Goal: Task Accomplishment & Management: Use online tool/utility

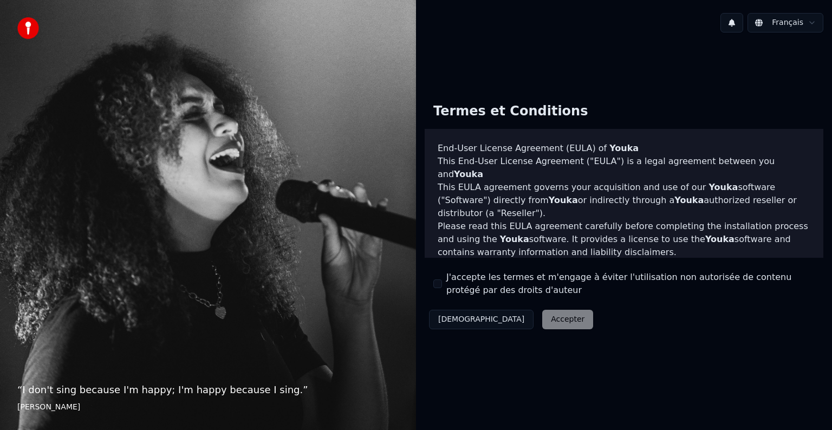
click at [439, 287] on button "J'accepte les termes et m'engage à éviter l'utilisation non autorisée de conten…" at bounding box center [438, 284] width 9 height 9
click at [542, 323] on button "Accepter" at bounding box center [567, 320] width 51 height 20
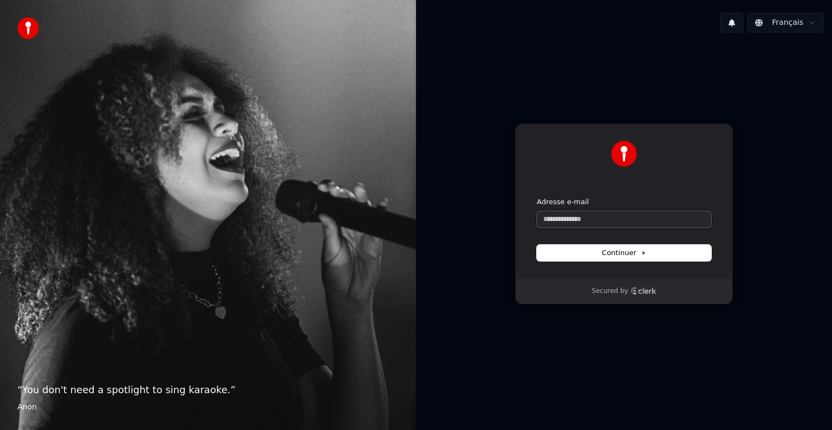
click at [578, 214] on input "Adresse e-mail" at bounding box center [624, 219] width 174 height 16
click at [635, 178] on div at bounding box center [624, 160] width 174 height 39
click at [597, 218] on input "**********" at bounding box center [624, 219] width 174 height 16
click at [642, 257] on span "Continuer" at bounding box center [624, 253] width 44 height 10
type input "**********"
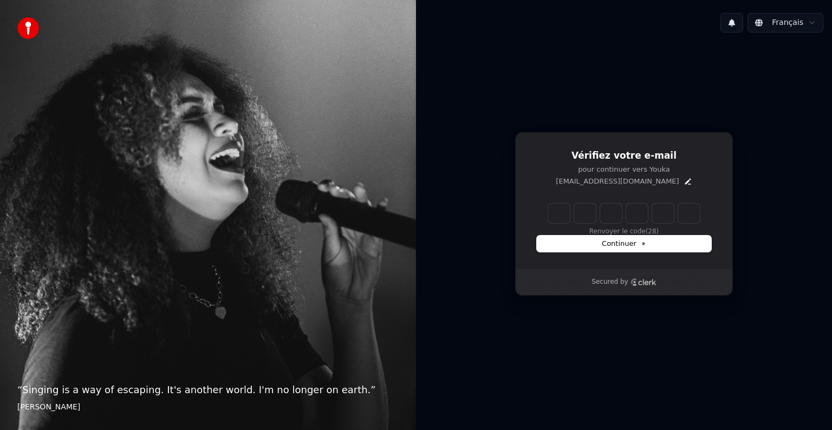
click at [597, 50] on div "Vérifiez votre e-mail pour continuer vers Youka tomliebrock1474@gmail.com Renvo…" at bounding box center [624, 214] width 416 height 346
click at [557, 204] on input "Enter verification code" at bounding box center [634, 214] width 173 height 20
paste input "******"
type input "******"
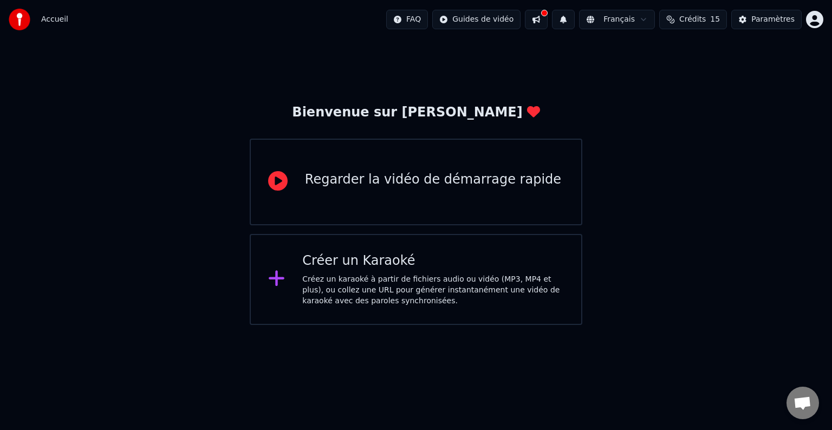
click at [761, 119] on div "Bienvenue sur Youka Regarder la vidéo de démarrage rapide Créer un Karaoké Crée…" at bounding box center [416, 182] width 832 height 286
click at [499, 269] on div "Créer un Karaoké" at bounding box center [433, 261] width 262 height 17
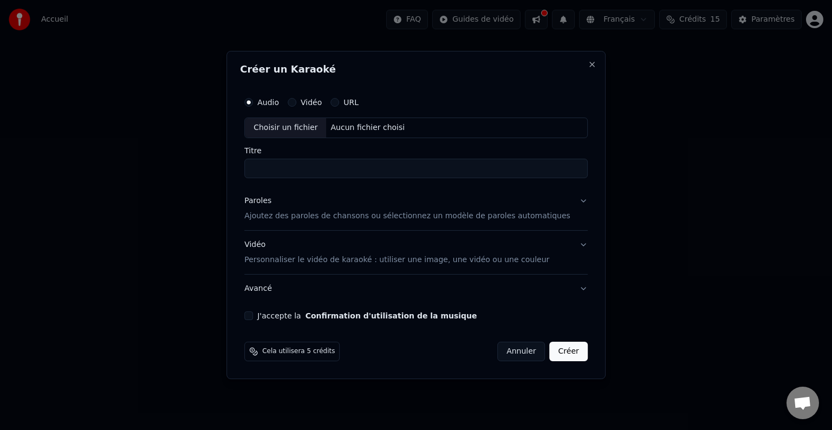
click at [333, 167] on input "Titre" at bounding box center [416, 169] width 344 height 20
type input "*"
type input "**********"
click at [461, 102] on div "Audio Vidéo URL" at bounding box center [416, 103] width 344 height 22
click at [315, 100] on div "Vidéo" at bounding box center [305, 102] width 34 height 9
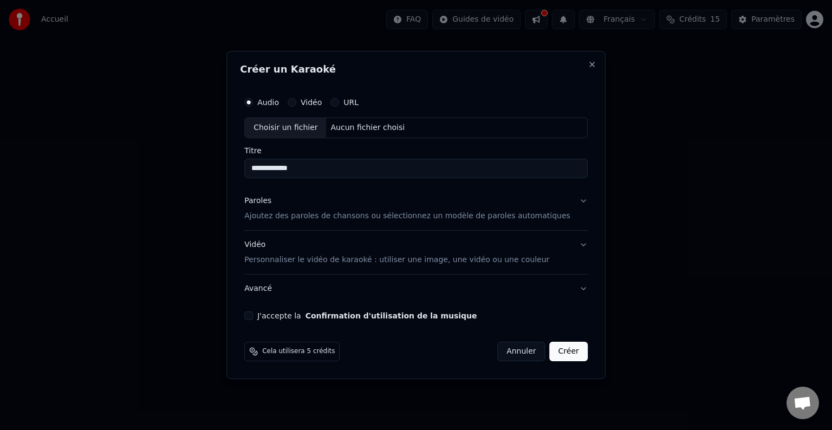
click at [296, 101] on button "Vidéo" at bounding box center [292, 102] width 9 height 9
click at [339, 102] on button "URL" at bounding box center [335, 102] width 9 height 9
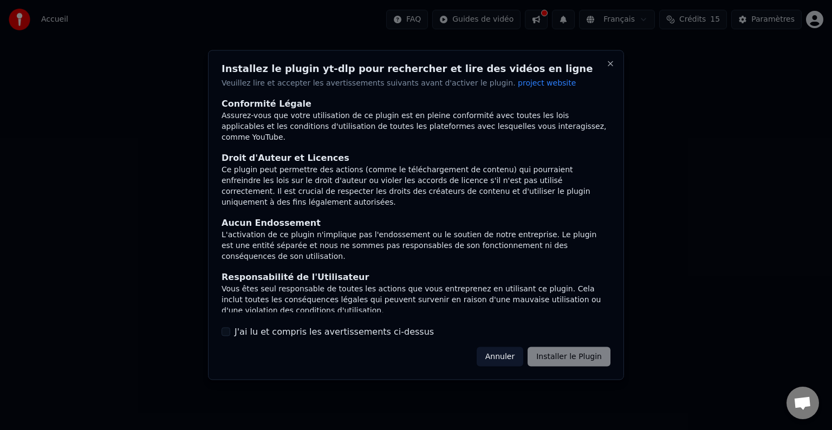
click at [510, 354] on button "Annuler" at bounding box center [500, 357] width 47 height 20
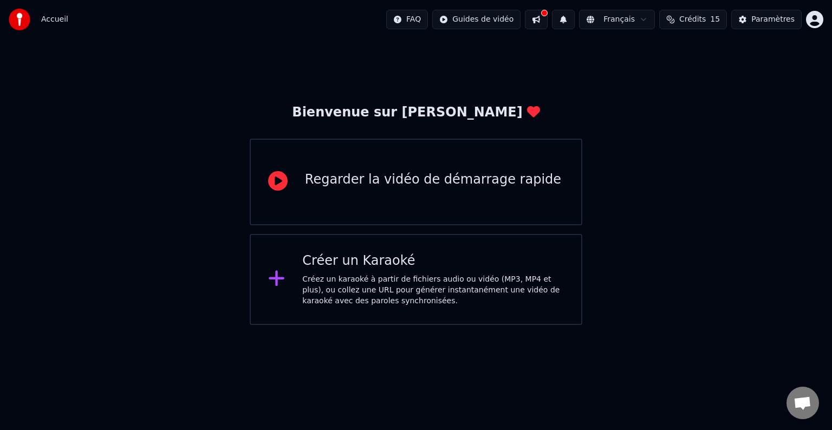
click at [385, 292] on div "Créez un karaoké à partir de fichiers audio ou vidéo (MP3, MP4 et plus), ou col…" at bounding box center [433, 290] width 262 height 33
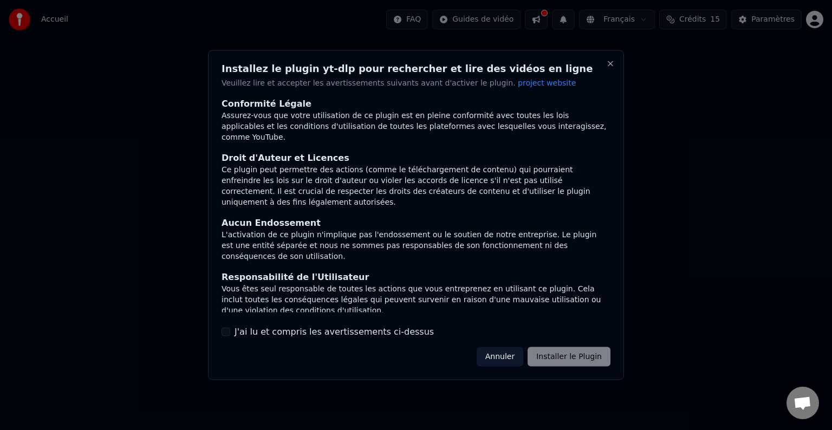
click at [333, 337] on label "J'ai lu et compris les avertissements ci-dessus" at bounding box center [334, 331] width 199 height 13
click at [230, 336] on button "J'ai lu et compris les avertissements ci-dessus" at bounding box center [226, 331] width 9 height 9
click at [585, 359] on button "Installer le Plugin" at bounding box center [569, 357] width 83 height 20
click at [702, 303] on div at bounding box center [416, 215] width 832 height 430
click at [504, 355] on div "Annuler Installer le Plugin" at bounding box center [537, 357] width 147 height 20
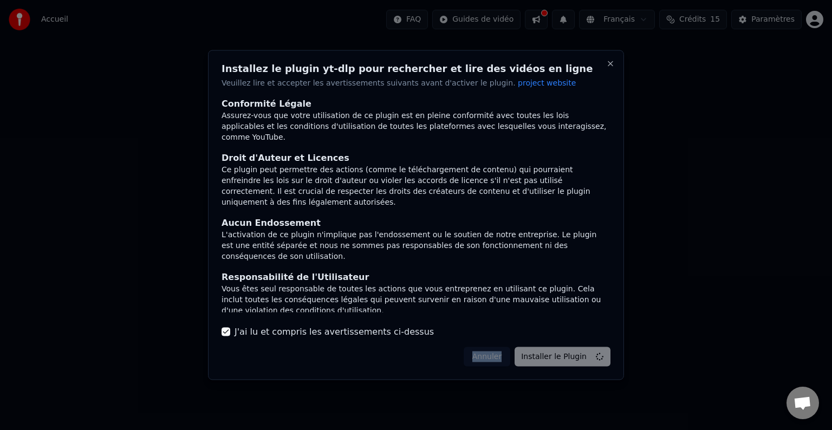
click at [504, 355] on div "Annuler Installer le Plugin" at bounding box center [537, 357] width 147 height 20
drag, startPoint x: 504, startPoint y: 355, endPoint x: 570, endPoint y: 219, distance: 150.7
click at [503, 355] on div "Annuler Installer le Plugin" at bounding box center [537, 357] width 147 height 20
click at [608, 66] on button "Close" at bounding box center [610, 64] width 9 height 9
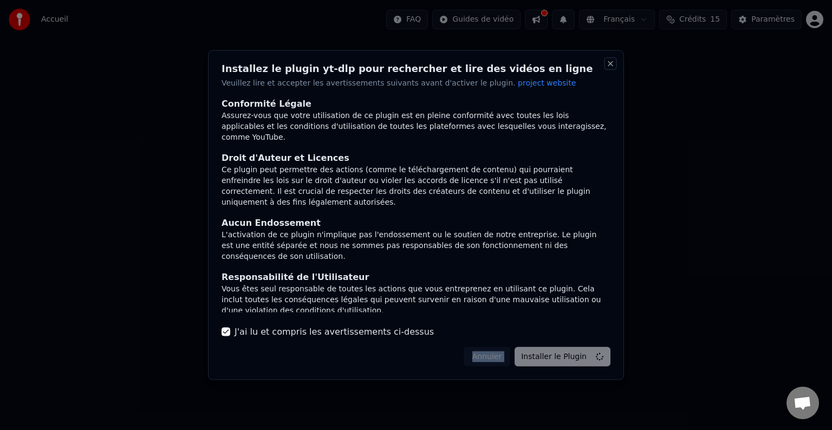
click at [608, 66] on button "Close" at bounding box center [610, 64] width 9 height 9
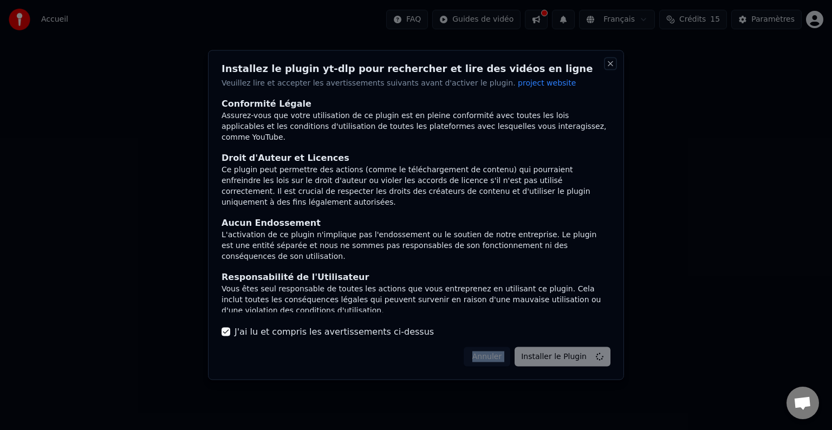
click at [608, 66] on button "Close" at bounding box center [610, 64] width 9 height 9
click at [671, 260] on div at bounding box center [416, 215] width 832 height 430
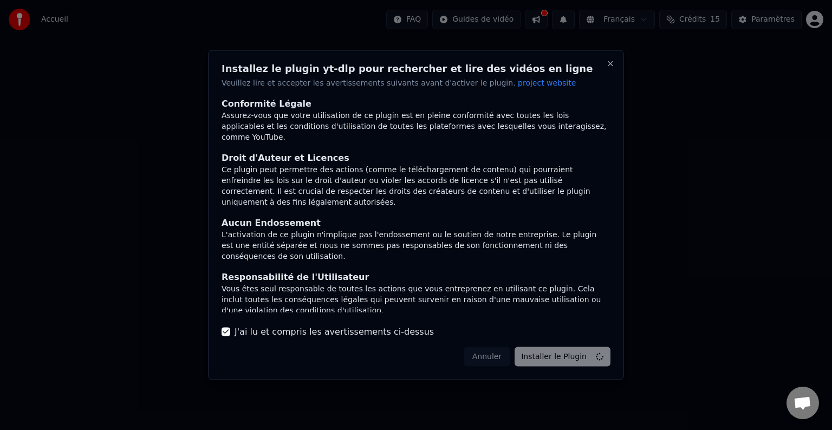
click at [672, 260] on html "Accueil FAQ Guides de vidéo Français Crédits 15 Paramètres Bienvenue sur Youka …" at bounding box center [416, 162] width 832 height 325
click at [672, 261] on html "Accueil FAQ Guides de vidéo Français Crédits 15 Paramètres Bienvenue sur Youka …" at bounding box center [416, 162] width 832 height 325
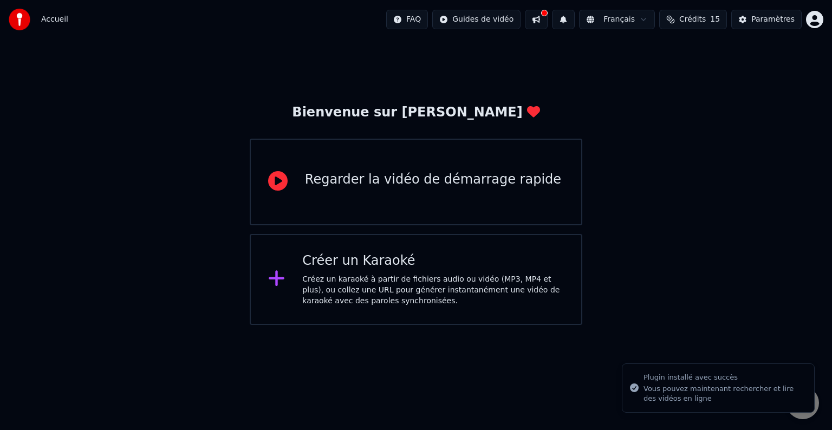
click at [713, 391] on div "Vous pouvez maintenant rechercher et lire des vidéos en ligne" at bounding box center [725, 394] width 162 height 20
click at [704, 250] on div "Bienvenue sur Youka Regarder la vidéo de démarrage rapide Créer un Karaoké Crée…" at bounding box center [416, 182] width 832 height 286
click at [364, 288] on div "Créez un karaoké à partir de fichiers audio ou vidéo (MP3, MP4 et plus), ou col…" at bounding box center [433, 290] width 262 height 33
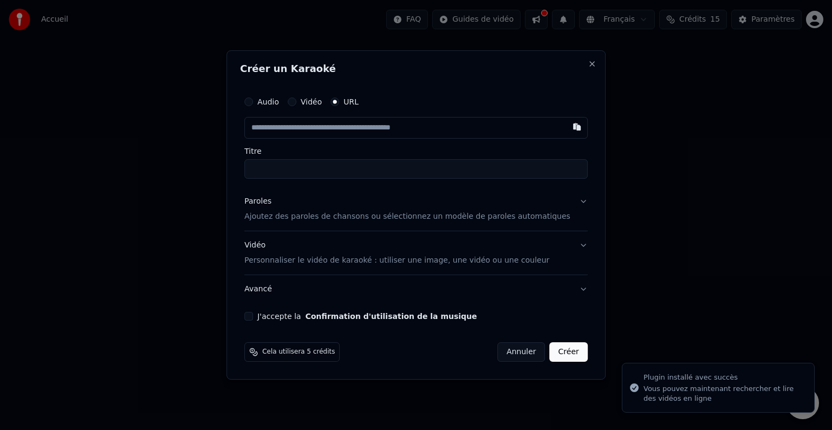
click at [317, 98] on label "Vidéo" at bounding box center [311, 102] width 21 height 8
click at [296, 98] on button "Vidéo" at bounding box center [292, 102] width 9 height 9
click at [264, 97] on div "Audio Vidéo URL" at bounding box center [416, 103] width 344 height 22
click at [339, 102] on button "URL" at bounding box center [335, 102] width 9 height 9
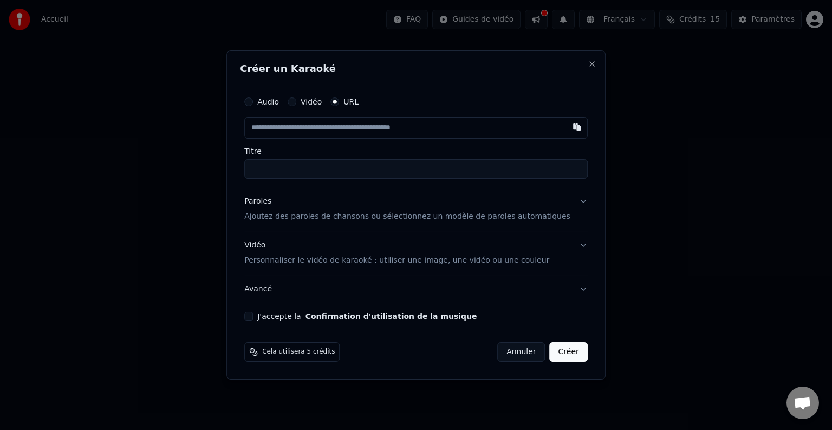
drag, startPoint x: 344, startPoint y: 132, endPoint x: 412, endPoint y: 133, distance: 68.3
click at [412, 133] on input "text" at bounding box center [416, 128] width 344 height 22
click at [349, 141] on div "Audio Vidéo URL Titre" at bounding box center [416, 135] width 344 height 88
click at [321, 98] on label "Vidéo" at bounding box center [311, 102] width 21 height 8
click at [296, 98] on button "Vidéo" at bounding box center [292, 102] width 9 height 9
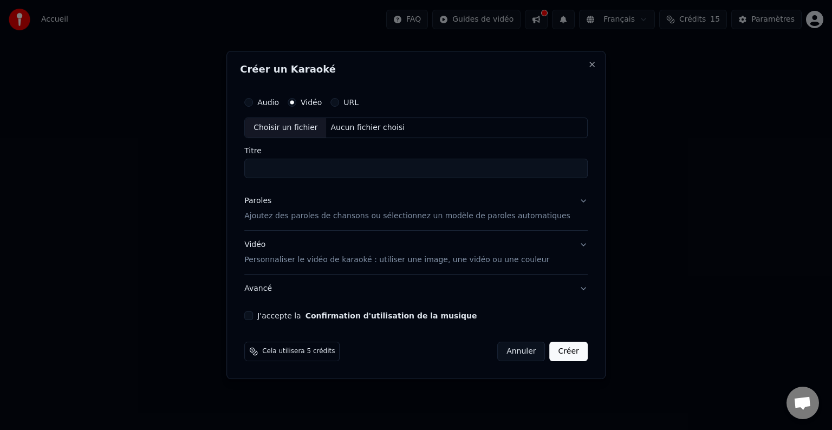
click at [253, 104] on button "Audio" at bounding box center [248, 102] width 9 height 9
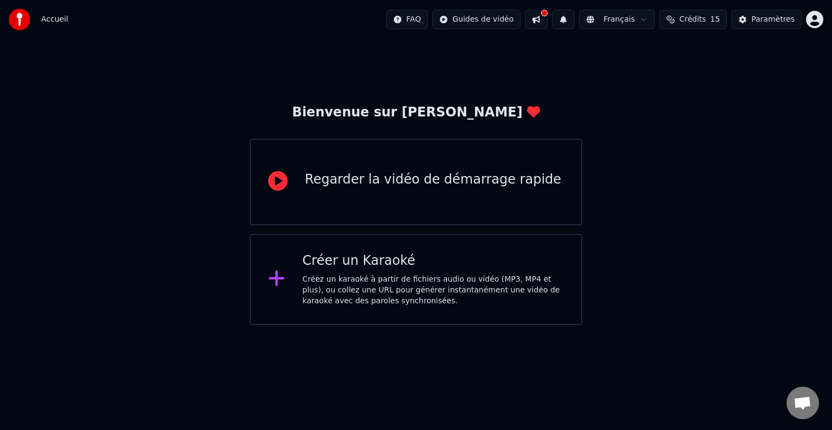
drag, startPoint x: 751, startPoint y: 267, endPoint x: 743, endPoint y: 261, distance: 9.6
click at [751, 267] on div "Bienvenue sur Youka Regarder la vidéo de démarrage rapide Créer un Karaoké Crée…" at bounding box center [416, 182] width 832 height 286
click at [385, 263] on div "Créer un Karaoké" at bounding box center [433, 261] width 262 height 17
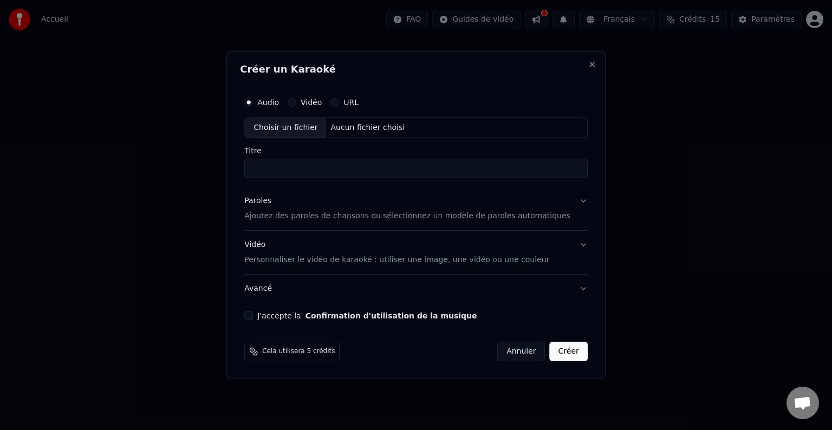
click at [322, 103] on label "Vidéo" at bounding box center [311, 103] width 21 height 8
click at [296, 103] on button "Vidéo" at bounding box center [292, 102] width 9 height 9
click at [359, 106] on label "URL" at bounding box center [351, 103] width 15 height 8
click at [339, 106] on button "URL" at bounding box center [335, 102] width 9 height 9
click at [316, 104] on label "Vidéo" at bounding box center [311, 102] width 21 height 8
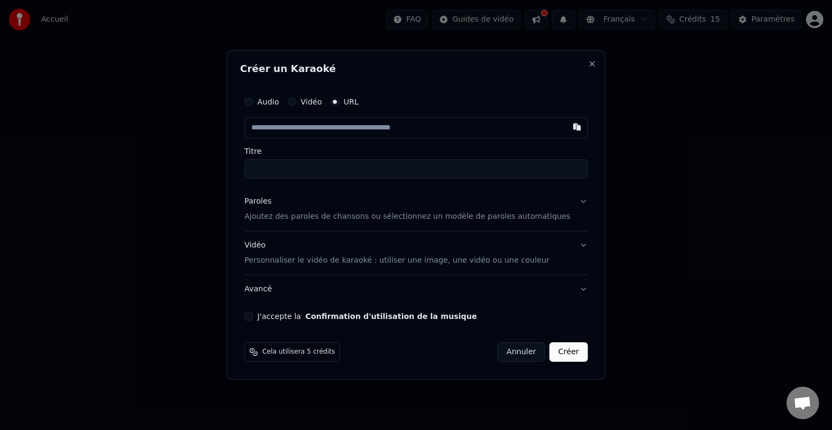
click at [296, 104] on button "Vidéo" at bounding box center [292, 102] width 9 height 9
click at [273, 102] on div "Audio" at bounding box center [261, 102] width 35 height 9
click at [262, 116] on div "Audio Vidéo URL Choisir un fichier Aucun fichier choisi" at bounding box center [416, 115] width 344 height 47
click at [381, 165] on input "Titre" at bounding box center [416, 169] width 344 height 20
click at [277, 106] on label "Audio" at bounding box center [268, 103] width 22 height 8
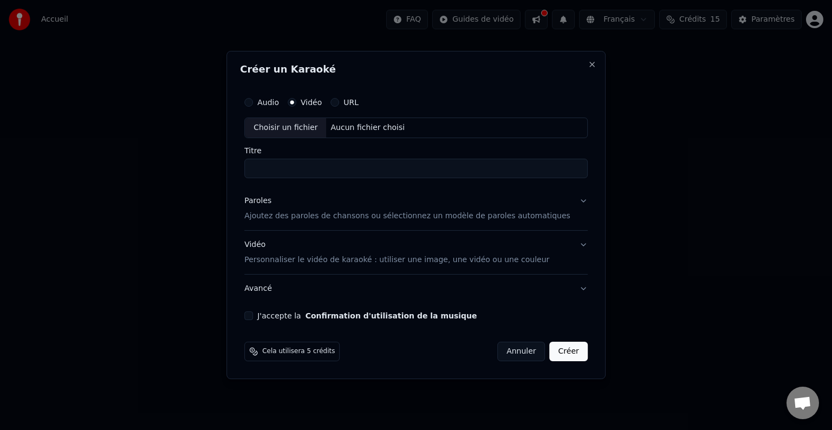
click at [253, 107] on button "Audio" at bounding box center [248, 102] width 9 height 9
click at [314, 104] on div "Vidéo" at bounding box center [305, 102] width 34 height 9
click at [322, 102] on label "Vidéo" at bounding box center [311, 103] width 21 height 8
click at [296, 102] on button "Vidéo" at bounding box center [292, 102] width 9 height 9
click at [340, 170] on input "Titre" at bounding box center [416, 169] width 344 height 20
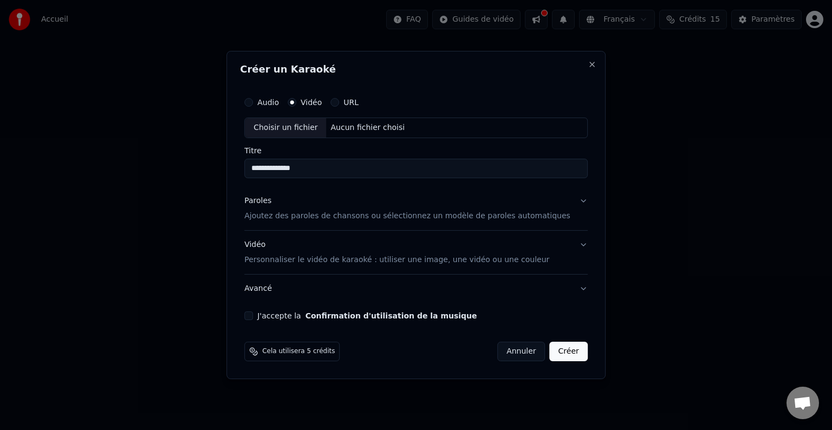
type input "**********"
click at [572, 199] on div "**********" at bounding box center [416, 205] width 352 height 237
click at [566, 203] on button "Paroles Ajoutez des paroles de chansons ou sélectionnez un modèle de paroles au…" at bounding box center [416, 208] width 344 height 43
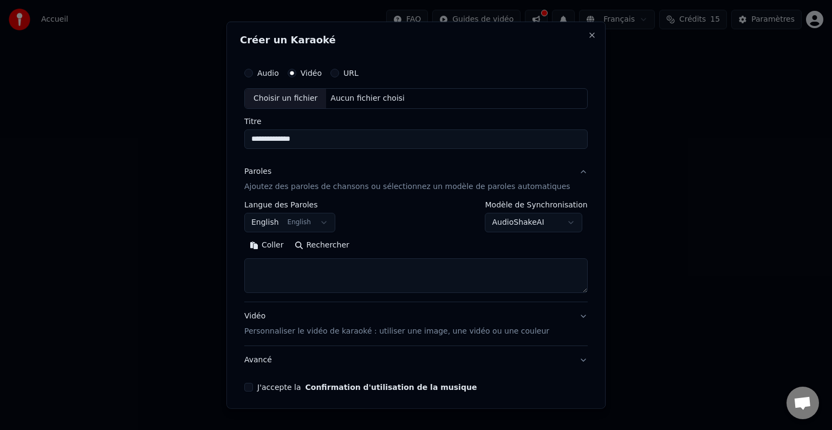
click at [306, 225] on body "**********" at bounding box center [416, 162] width 832 height 325
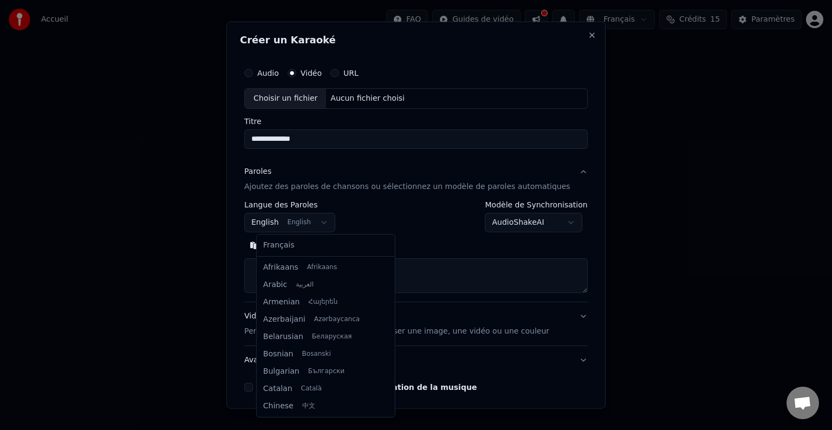
scroll to position [87, 0]
select select "**"
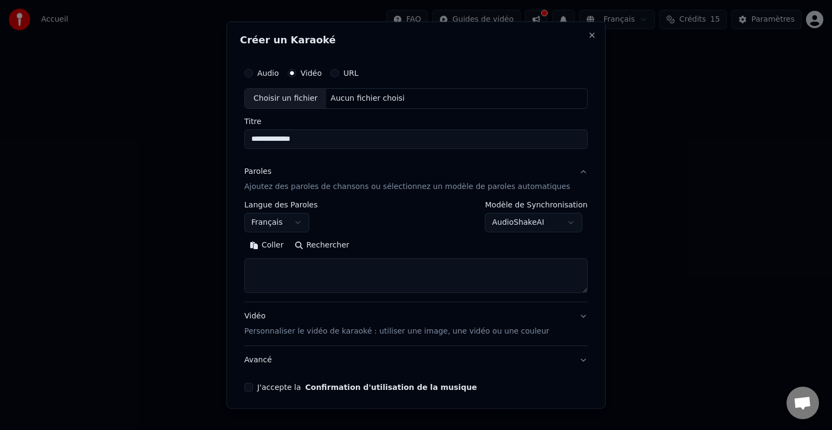
click at [399, 223] on div "**********" at bounding box center [416, 216] width 344 height 31
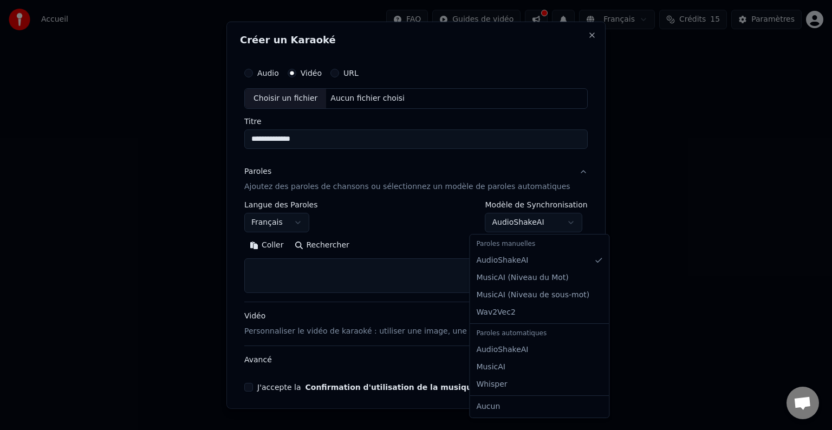
click at [538, 225] on body "**********" at bounding box center [416, 162] width 832 height 325
click at [542, 229] on body "**********" at bounding box center [416, 162] width 832 height 325
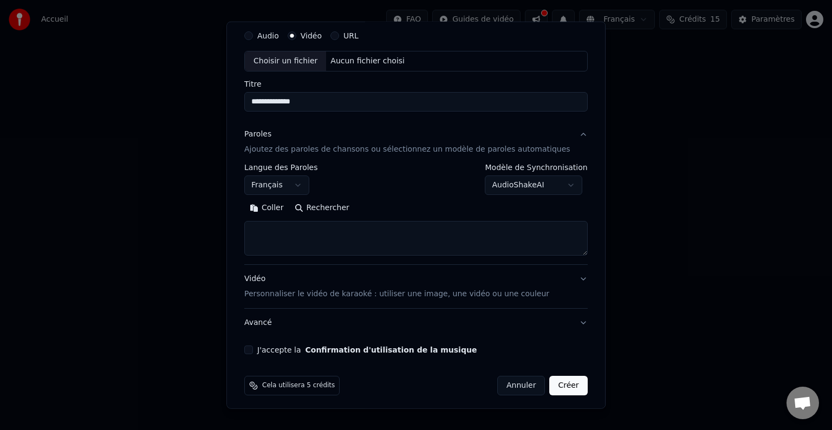
scroll to position [41, 0]
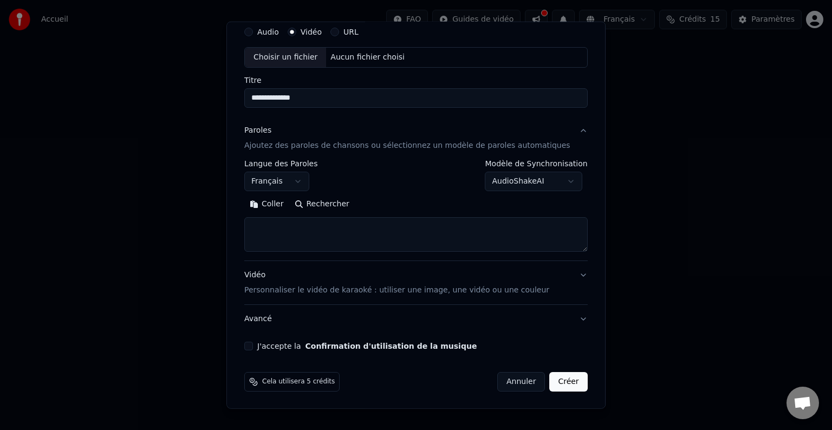
click at [431, 242] on textarea at bounding box center [416, 234] width 344 height 35
click at [479, 184] on body "**********" at bounding box center [416, 162] width 832 height 325
click at [427, 186] on body "**********" at bounding box center [416, 162] width 832 height 325
click at [286, 249] on textarea at bounding box center [416, 234] width 344 height 35
click at [291, 243] on textarea at bounding box center [416, 234] width 344 height 35
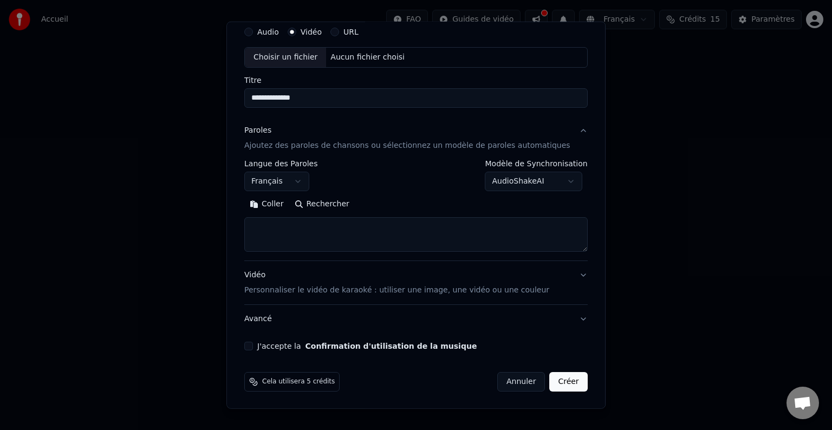
paste textarea "**********"
click at [380, 224] on textarea "**********" at bounding box center [399, 234] width 311 height 35
drag, startPoint x: 313, startPoint y: 225, endPoint x: 218, endPoint y: 216, distance: 95.9
click at [218, 216] on body "**********" at bounding box center [416, 162] width 832 height 325
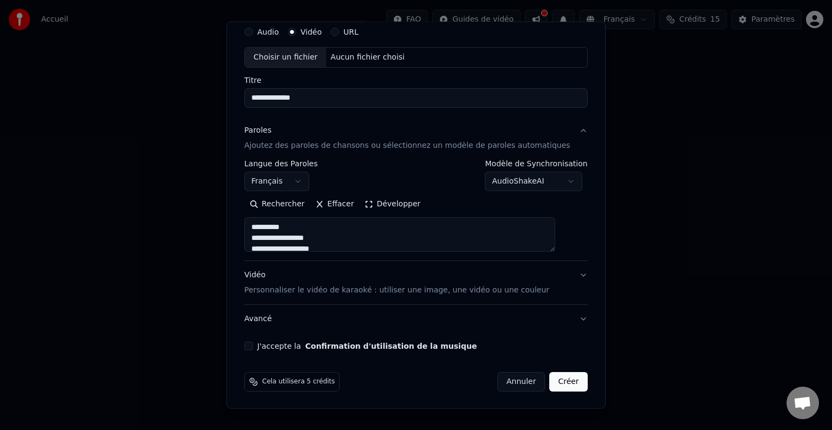
click at [395, 239] on textarea "**********" at bounding box center [399, 234] width 311 height 35
type textarea "**********"
click at [253, 345] on button "J'accepte la Confirmation d'utilisation de la musique" at bounding box center [248, 346] width 9 height 9
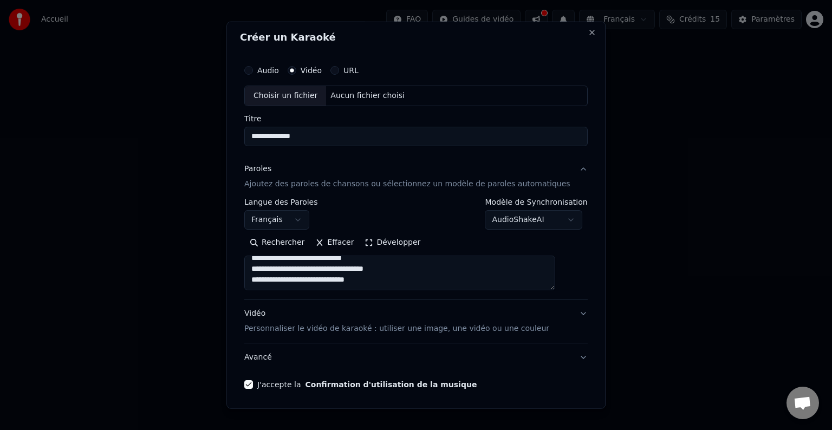
scroll to position [0, 0]
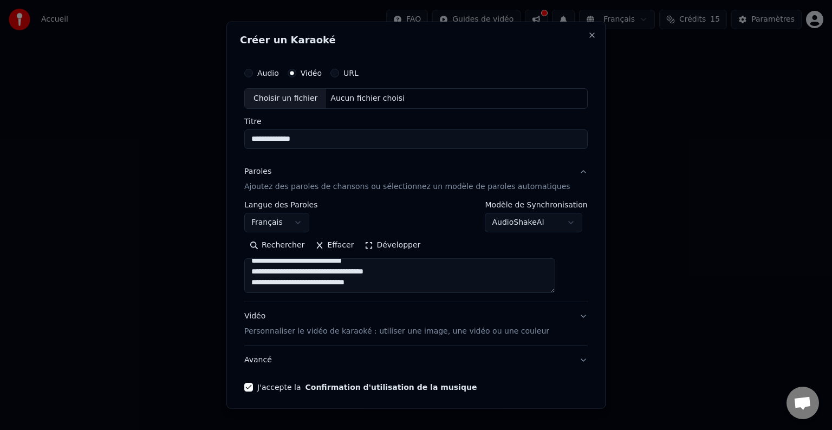
click at [266, 72] on div "Audio" at bounding box center [261, 73] width 35 height 9
click at [253, 76] on button "Audio" at bounding box center [248, 73] width 9 height 9
click at [308, 73] on div "Vidéo" at bounding box center [305, 73] width 34 height 9
click at [296, 73] on button "Vidéo" at bounding box center [292, 73] width 9 height 9
click at [263, 79] on div "Audio Vidéo URL" at bounding box center [416, 73] width 344 height 22
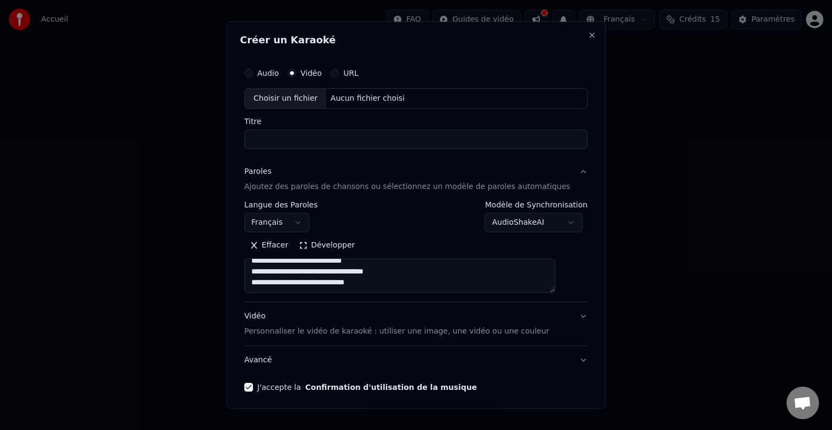
click at [253, 74] on button "Audio" at bounding box center [248, 73] width 9 height 9
click at [311, 73] on div "Vidéo" at bounding box center [305, 73] width 34 height 9
click at [296, 72] on button "Vidéo" at bounding box center [292, 73] width 9 height 9
click at [262, 77] on div "Audio" at bounding box center [261, 73] width 35 height 9
click at [257, 77] on div "Audio" at bounding box center [261, 73] width 35 height 9
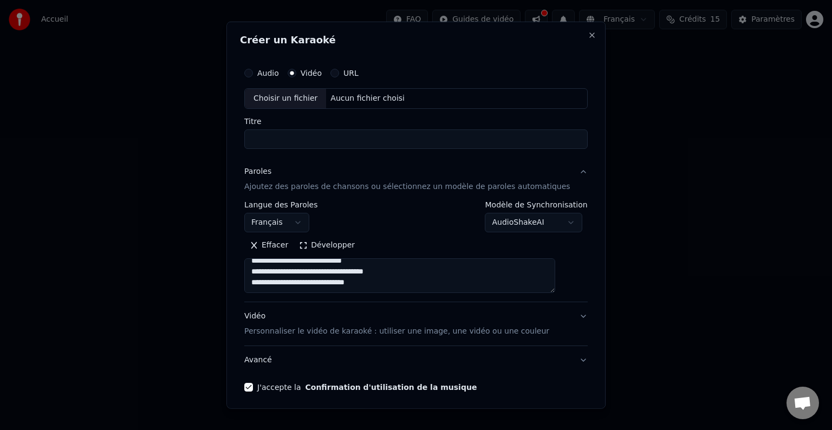
click at [253, 76] on button "Audio" at bounding box center [248, 73] width 9 height 9
click at [294, 102] on div "Choisir un fichier" at bounding box center [285, 99] width 81 height 20
click at [303, 98] on div "Choisir un fichier" at bounding box center [285, 99] width 81 height 20
type input "**********"
drag, startPoint x: 469, startPoint y: 139, endPoint x: 216, endPoint y: 157, distance: 253.7
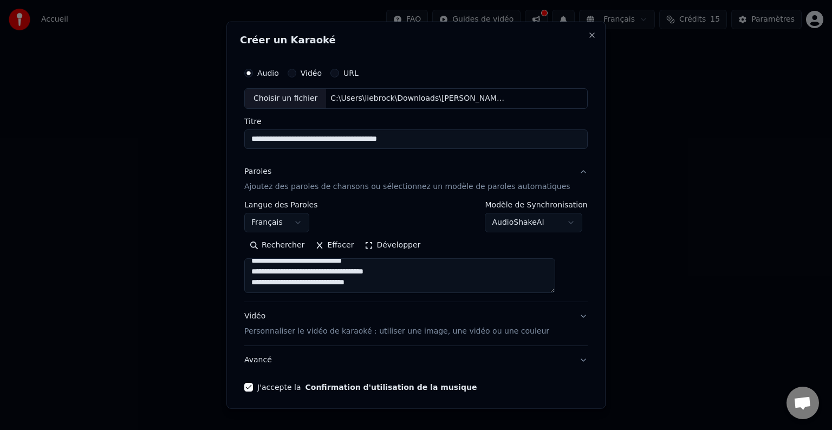
click at [216, 157] on body "**********" at bounding box center [416, 162] width 832 height 325
click at [479, 130] on input "**********" at bounding box center [416, 140] width 344 height 20
drag, startPoint x: 476, startPoint y: 132, endPoint x: 87, endPoint y: 112, distance: 390.2
click at [87, 112] on body "**********" at bounding box center [416, 162] width 832 height 325
type input "*"
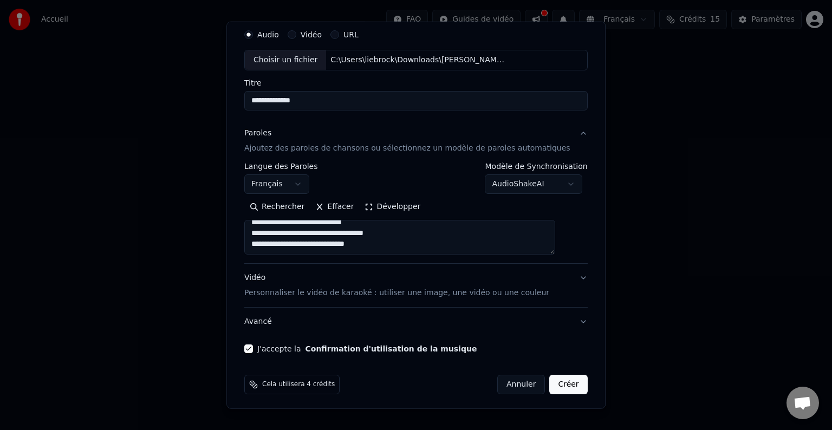
scroll to position [41, 0]
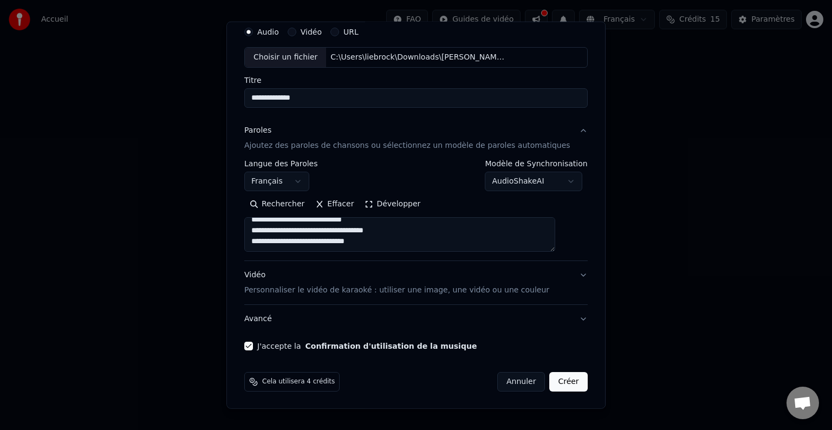
type input "**********"
click at [557, 384] on button "Créer" at bounding box center [569, 382] width 38 height 20
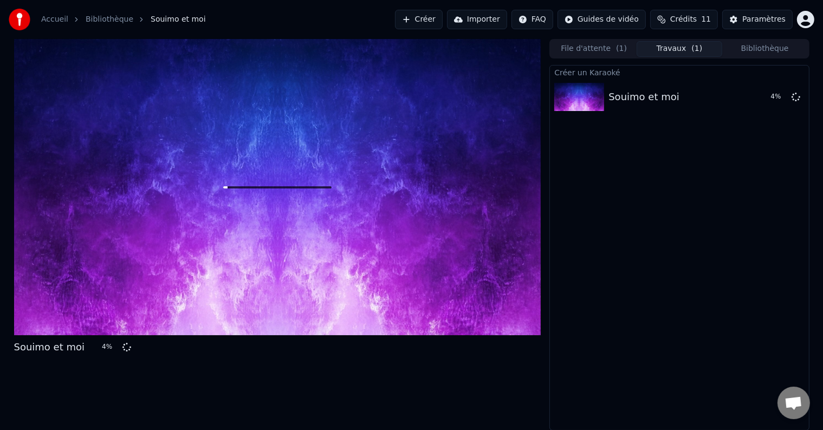
click at [89, 391] on div "Souimo et moi 4 %" at bounding box center [277, 235] width 527 height 392
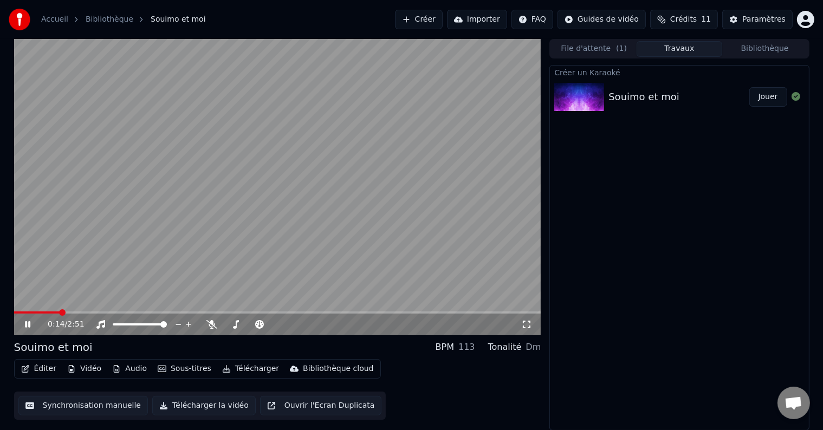
click at [210, 240] on video at bounding box center [277, 187] width 527 height 296
click at [29, 329] on icon at bounding box center [35, 324] width 25 height 9
click at [42, 324] on icon at bounding box center [35, 324] width 25 height 9
click at [30, 322] on icon at bounding box center [27, 325] width 7 height 8
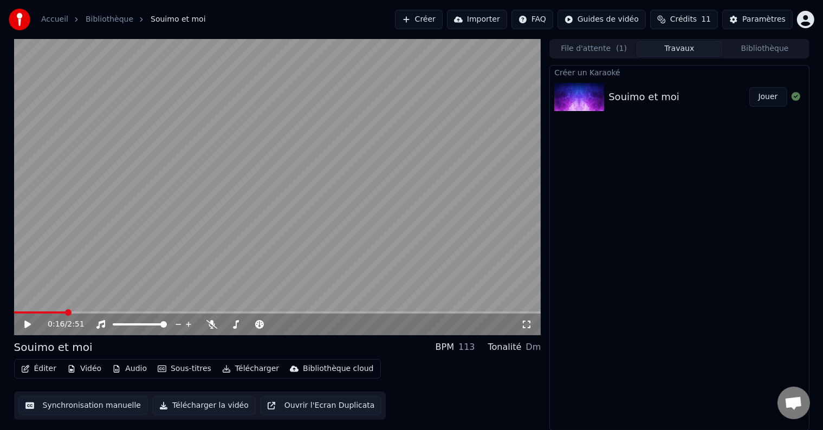
click at [30, 324] on icon at bounding box center [35, 324] width 25 height 9
click at [92, 312] on span at bounding box center [277, 313] width 527 height 2
click at [130, 310] on video at bounding box center [277, 187] width 527 height 296
click at [182, 286] on video at bounding box center [277, 187] width 527 height 296
click at [116, 312] on span at bounding box center [277, 313] width 527 height 2
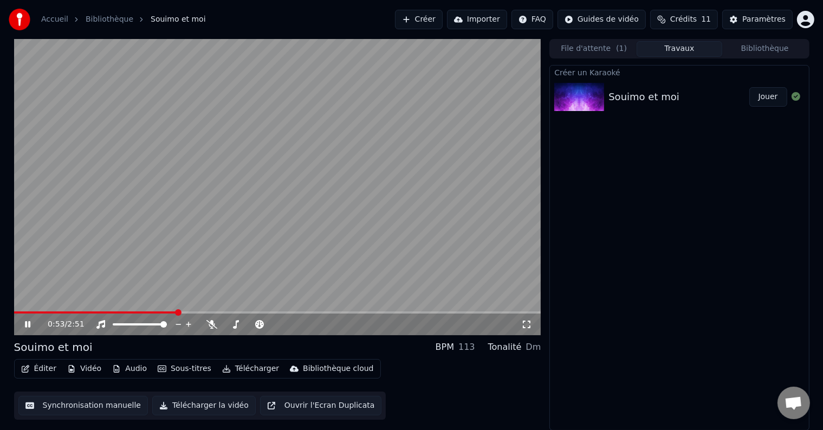
click at [178, 312] on span at bounding box center [178, 312] width 7 height 7
click at [199, 313] on span at bounding box center [277, 313] width 527 height 2
click at [242, 312] on span at bounding box center [277, 313] width 527 height 2
